Goal: Information Seeking & Learning: Check status

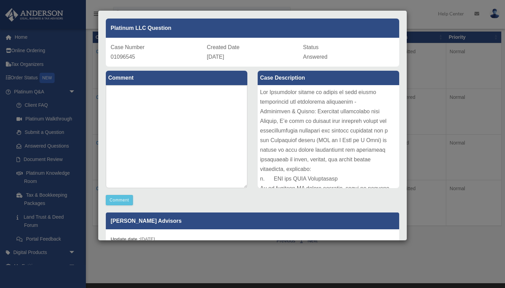
click at [54, 134] on div "Case Detail × Platinum LLC Question Case Number 01096545 Created Date September…" at bounding box center [252, 144] width 505 height 288
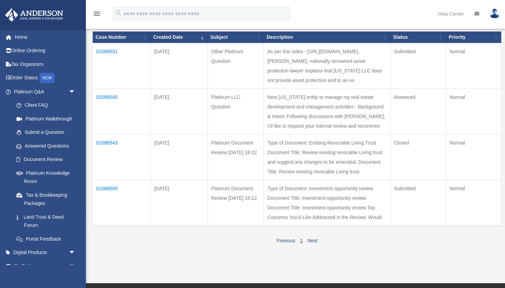
click at [54, 134] on link "Submit a Question" at bounding box center [46, 133] width 73 height 14
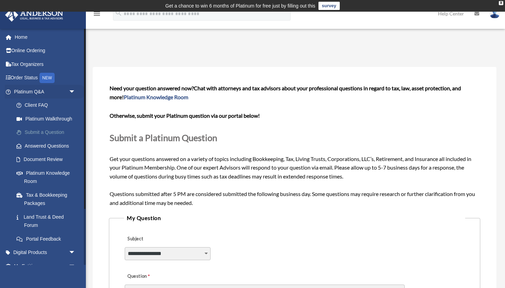
click at [51, 132] on link "Submit a Question" at bounding box center [48, 133] width 76 height 14
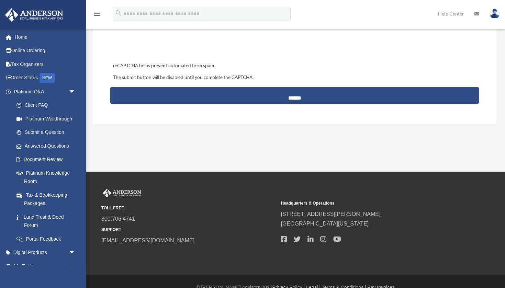
scroll to position [340, 0]
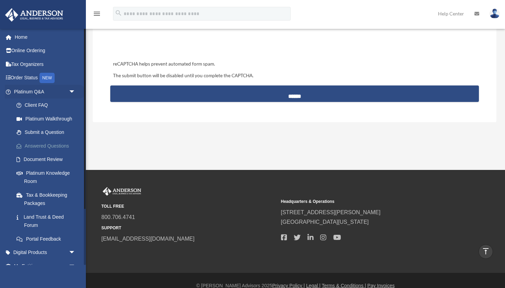
click at [46, 145] on link "Answered Questions" at bounding box center [48, 146] width 76 height 14
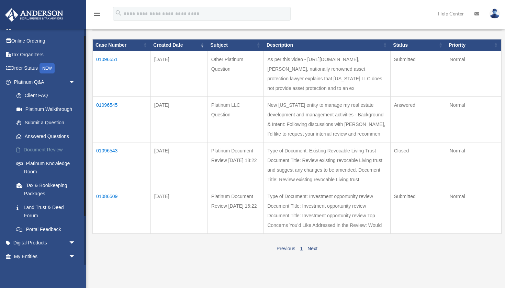
scroll to position [8, 0]
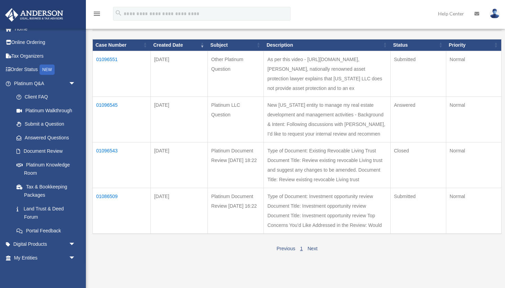
click at [112, 66] on td "01096551" at bounding box center [122, 74] width 58 height 46
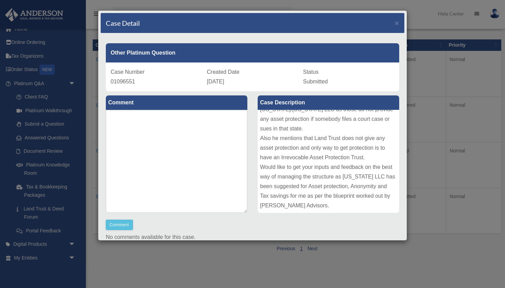
scroll to position [75, 0]
click at [398, 22] on span "×" at bounding box center [397, 23] width 4 height 8
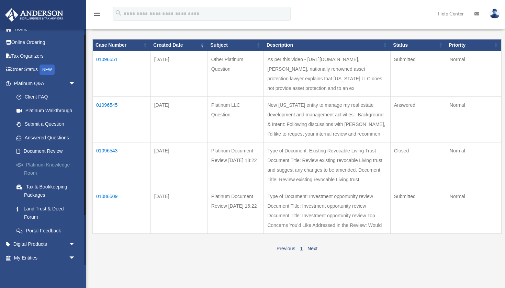
click at [32, 166] on link "Platinum Knowledge Room" at bounding box center [48, 169] width 76 height 22
click at [47, 164] on link "Platinum Knowledge Room" at bounding box center [48, 169] width 76 height 22
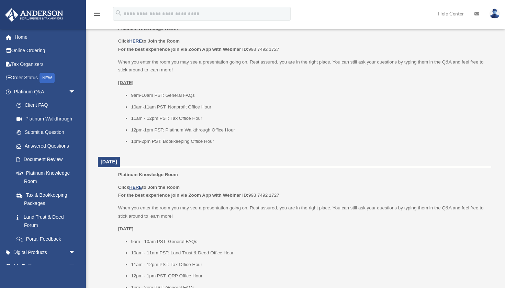
scroll to position [318, 0]
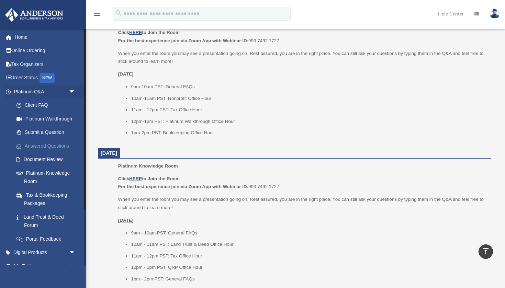
click at [47, 143] on link "Answered Questions" at bounding box center [48, 146] width 76 height 14
